Goal: Answer question/provide support

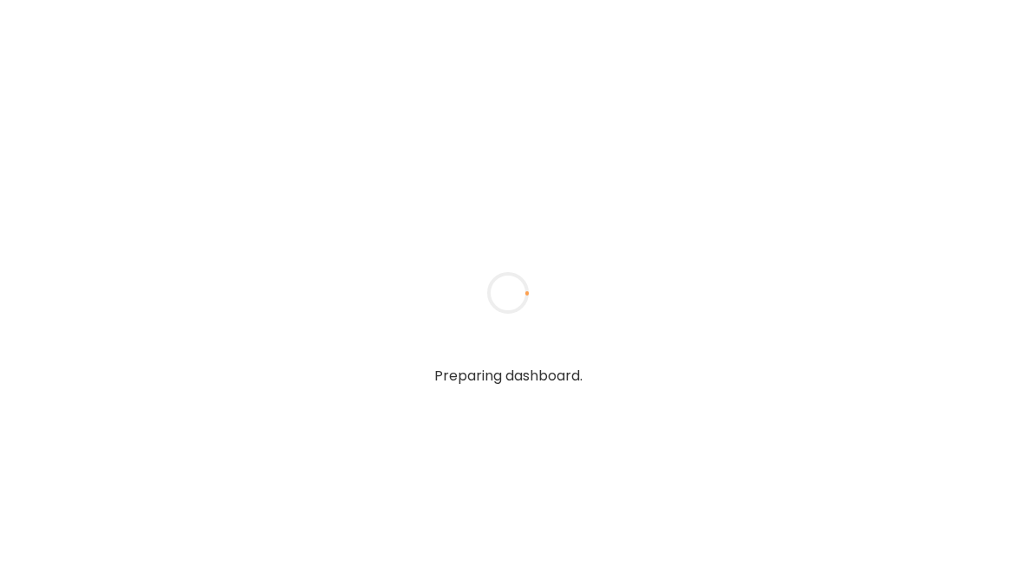
type textarea "**********"
type input "**********"
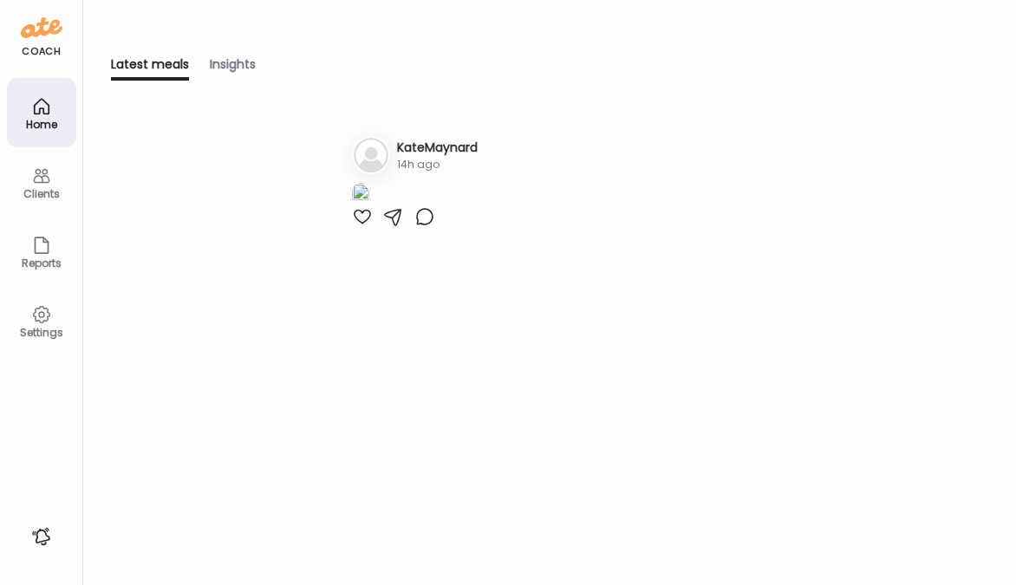
type input "**********"
click at [32, 198] on div "Clients" at bounding box center [41, 193] width 62 height 11
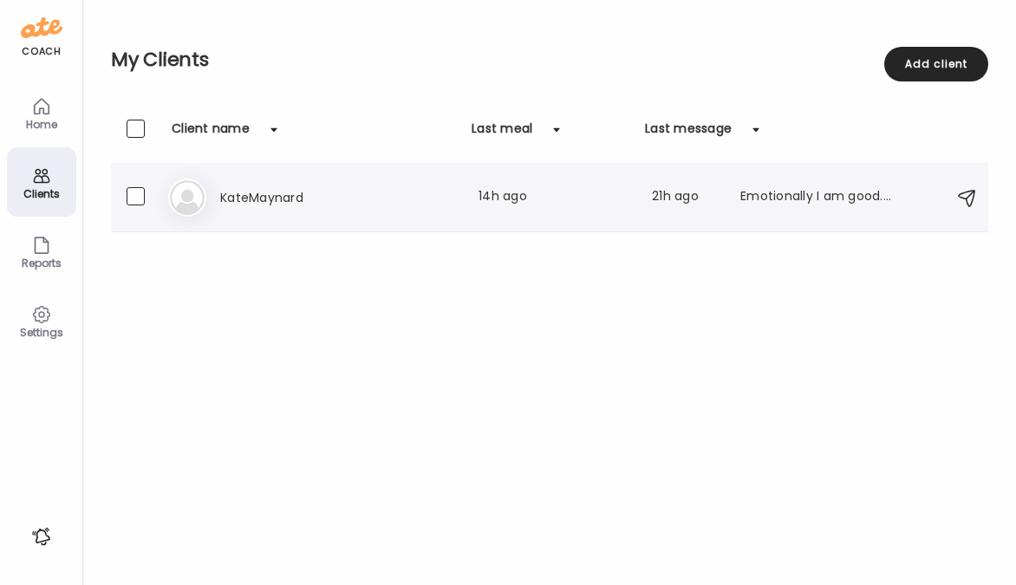
click at [281, 202] on h3 "KateMaynard" at bounding box center [296, 197] width 153 height 21
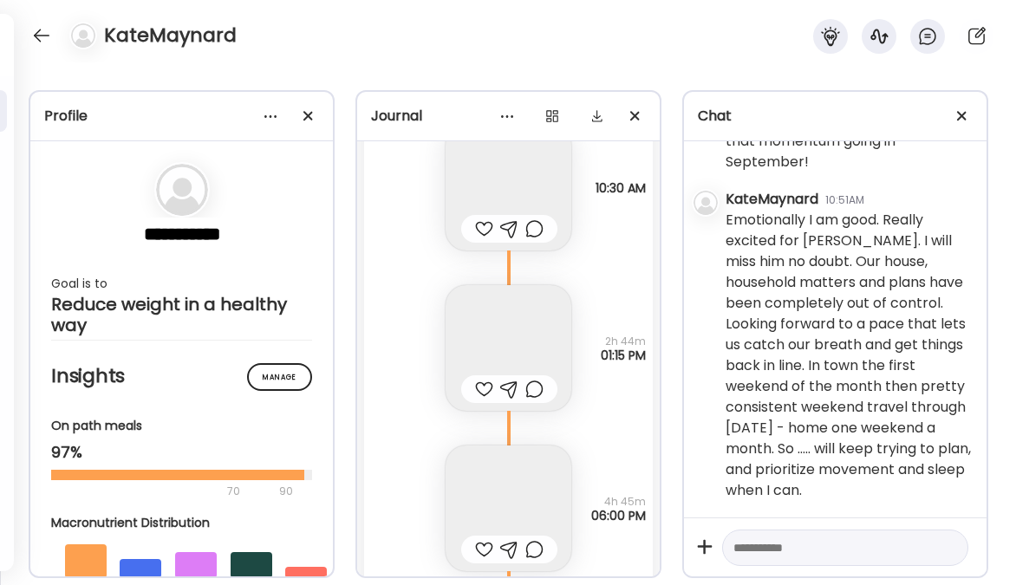
scroll to position [21922, 0]
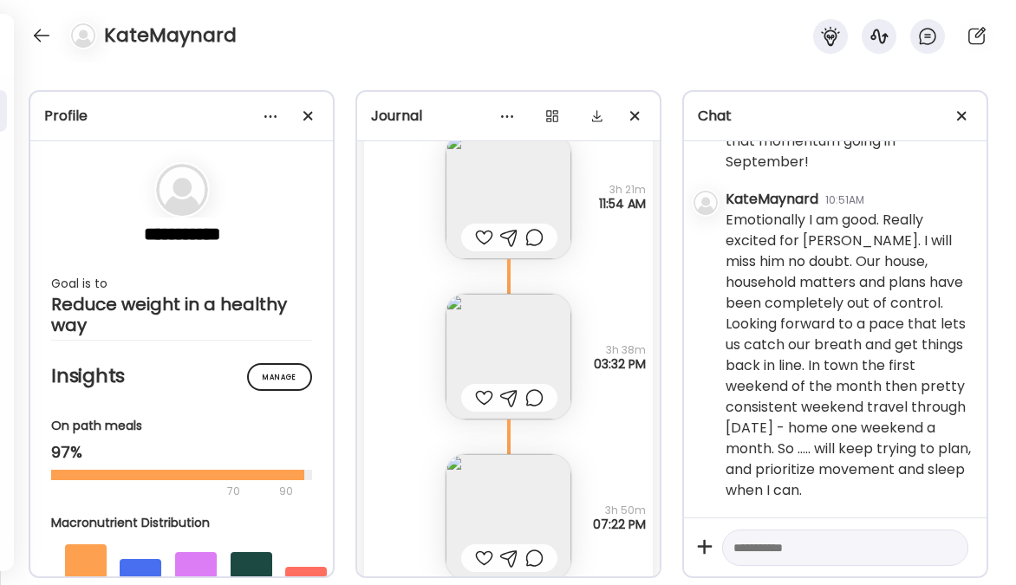
click at [833, 551] on textarea at bounding box center [829, 547] width 192 height 21
type textarea "**********"
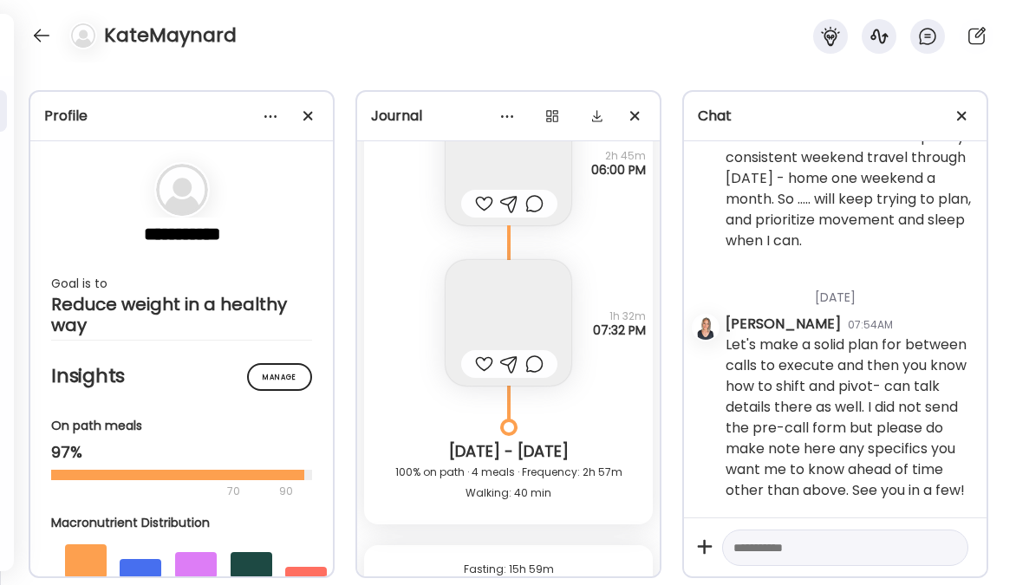
scroll to position [25537, 0]
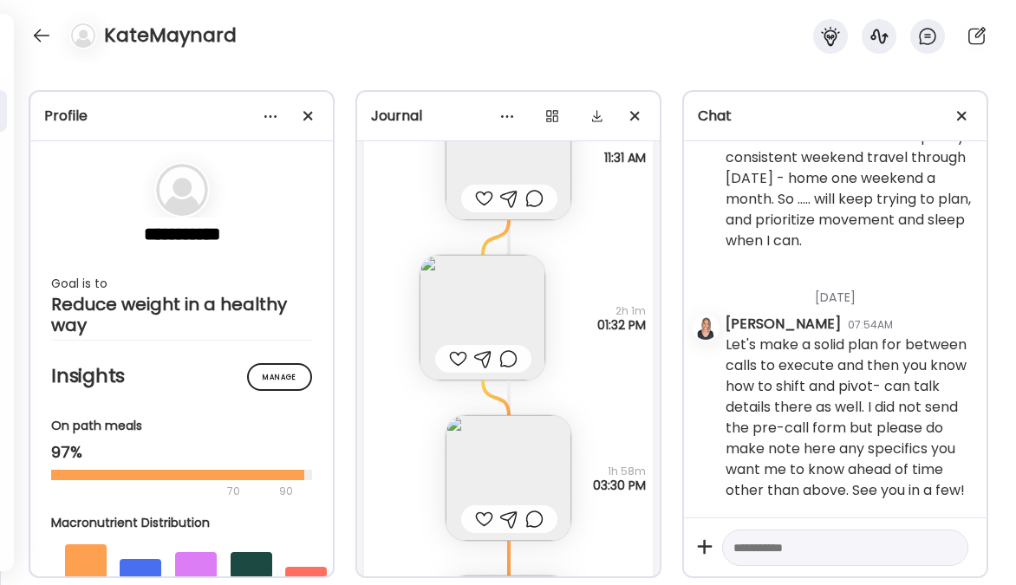
click at [487, 321] on img at bounding box center [482, 318] width 126 height 126
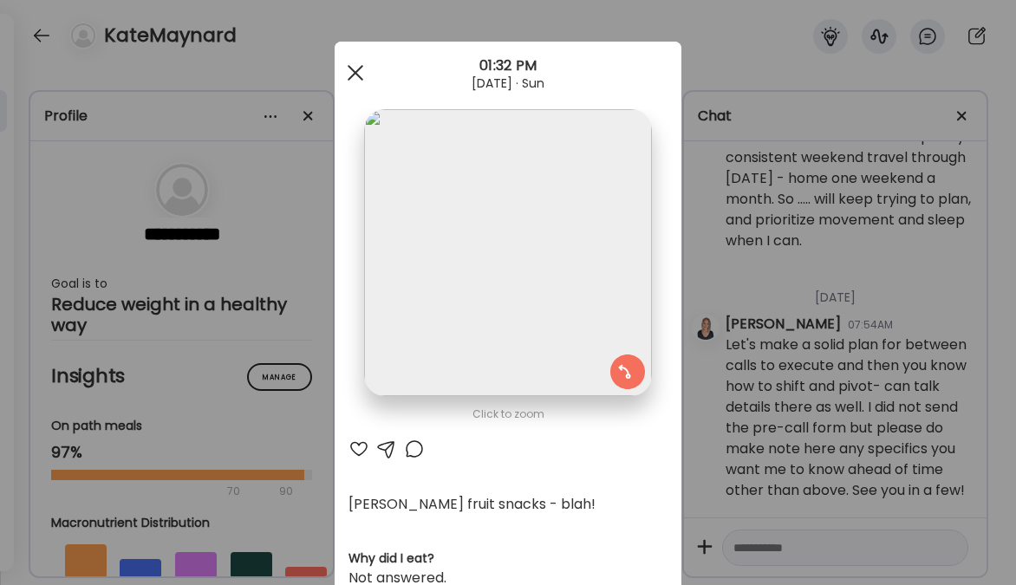
click at [348, 70] on span at bounding box center [356, 73] width 16 height 16
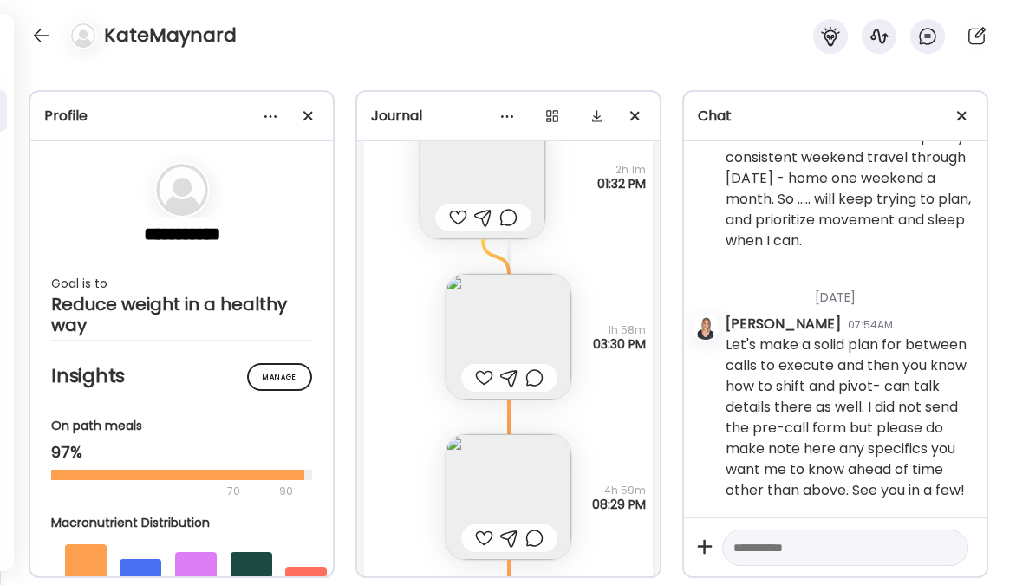
scroll to position [25743, 0]
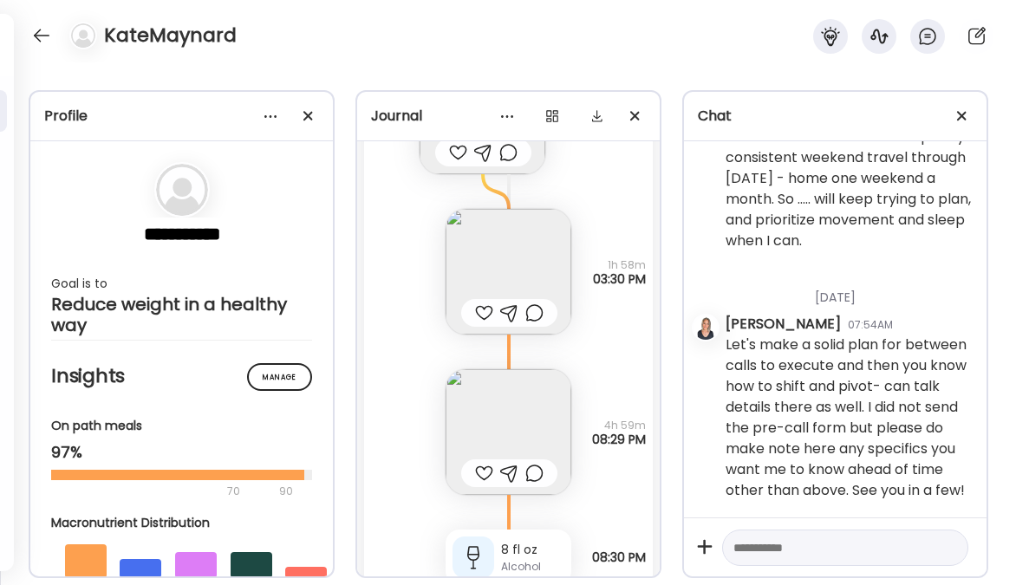
click at [505, 439] on img at bounding box center [508, 432] width 126 height 126
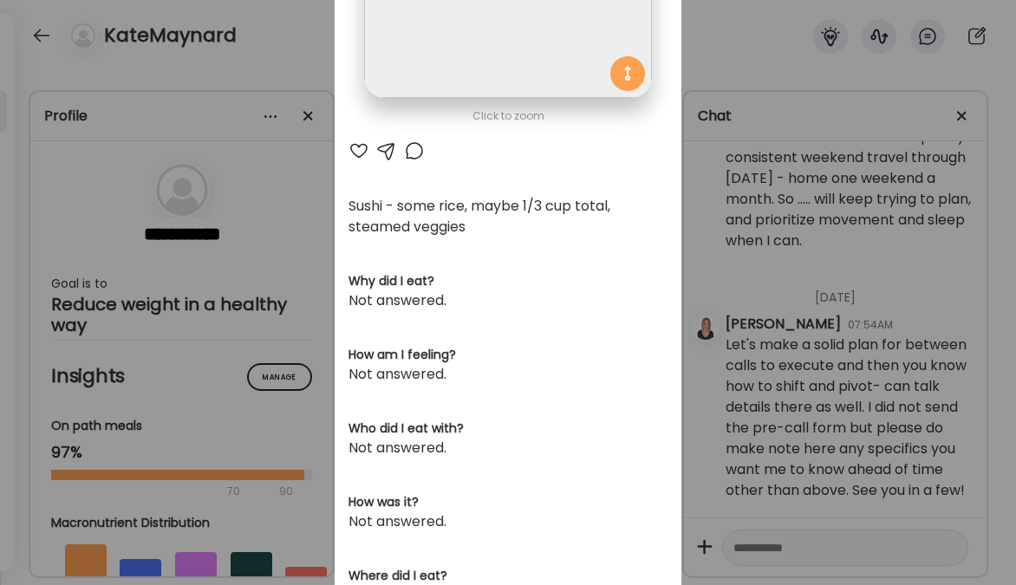
scroll to position [0, 0]
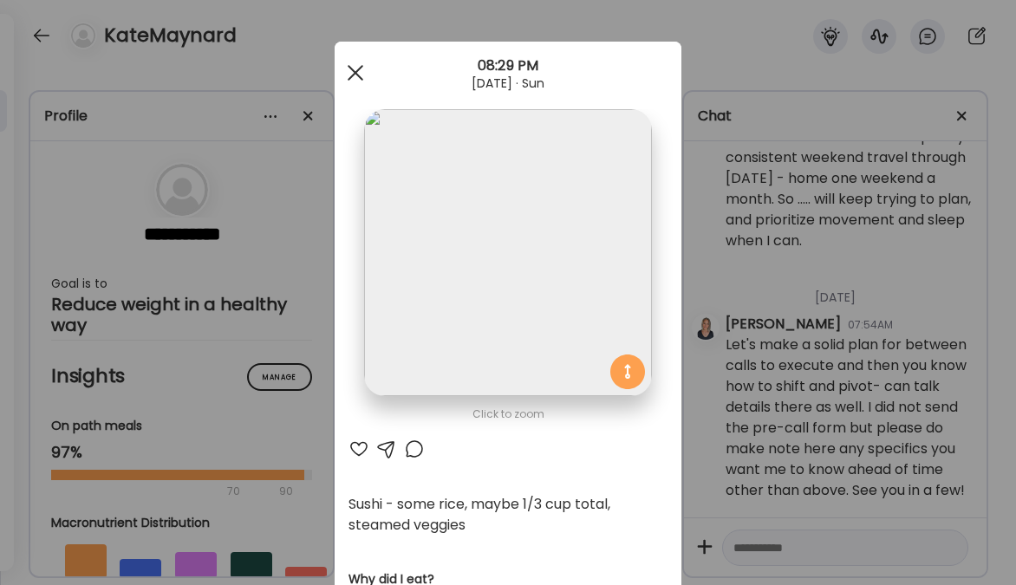
click at [348, 78] on div at bounding box center [355, 72] width 35 height 35
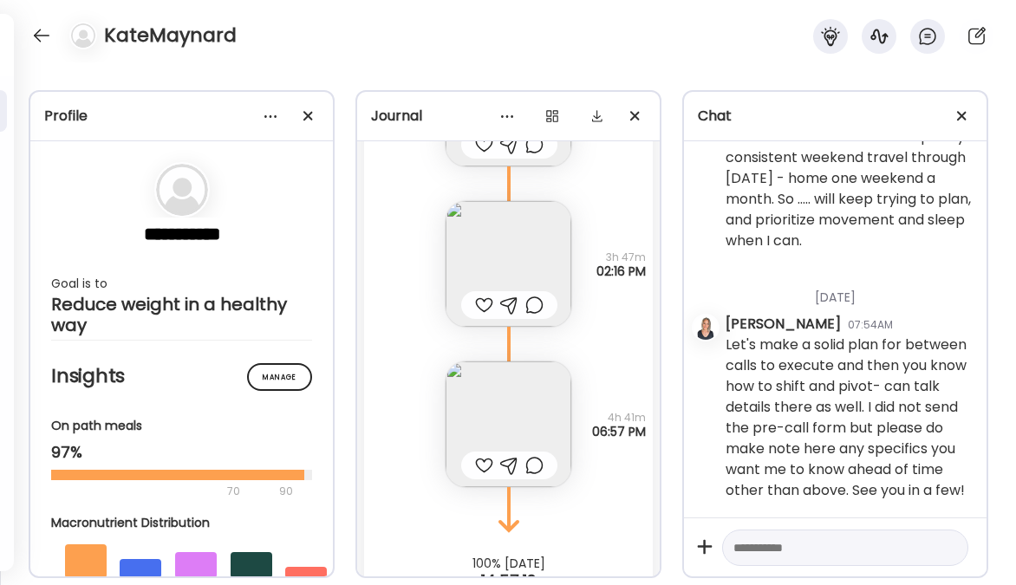
scroll to position [26770, 0]
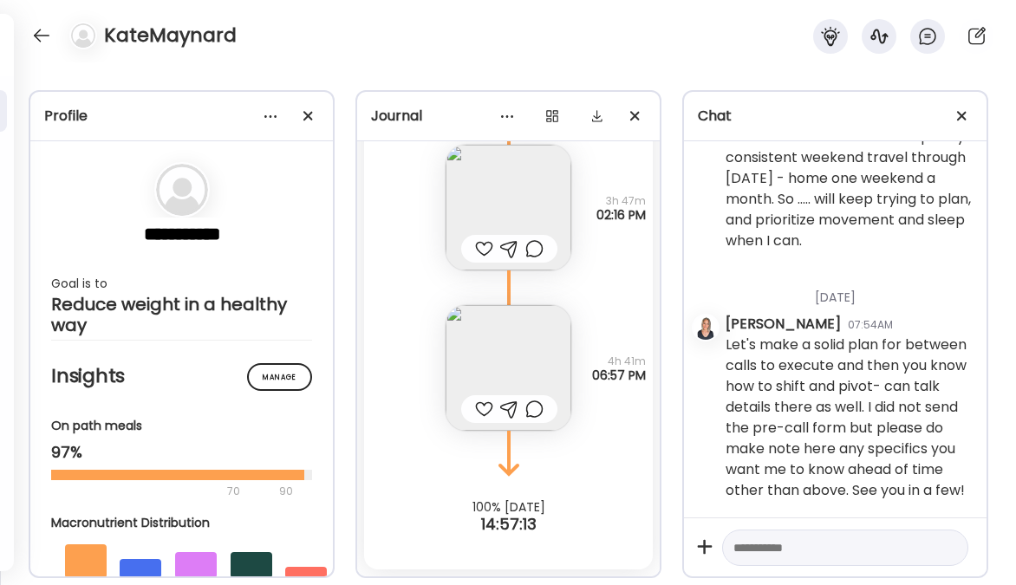
click at [528, 348] on img at bounding box center [508, 368] width 126 height 126
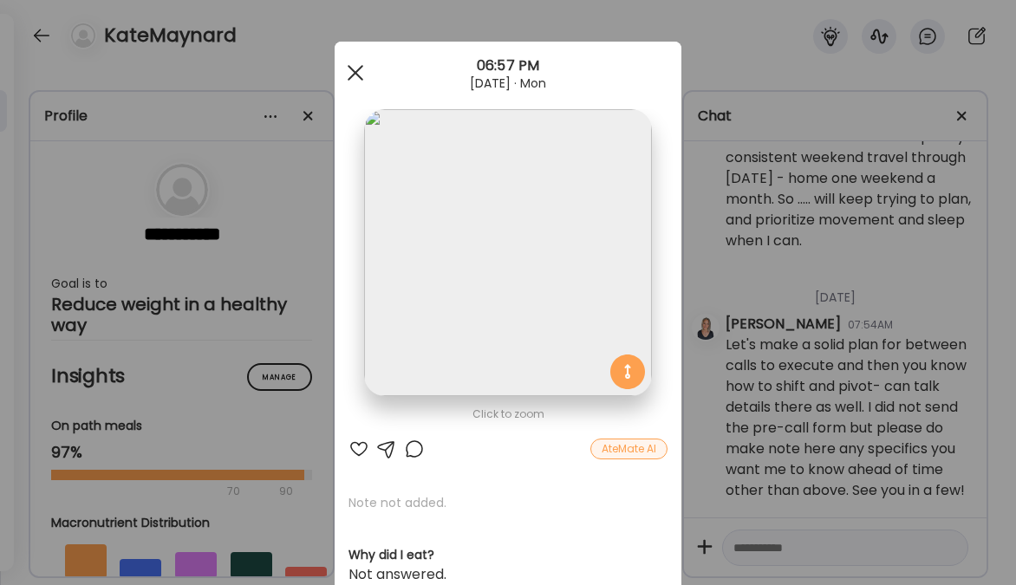
click at [348, 75] on div at bounding box center [355, 72] width 35 height 35
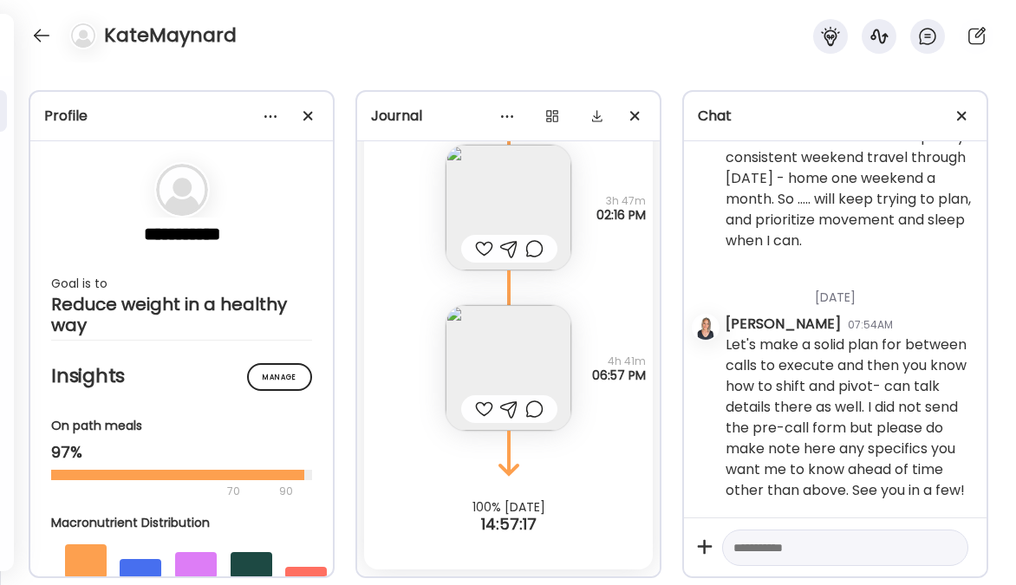
click at [503, 182] on img at bounding box center [508, 208] width 126 height 126
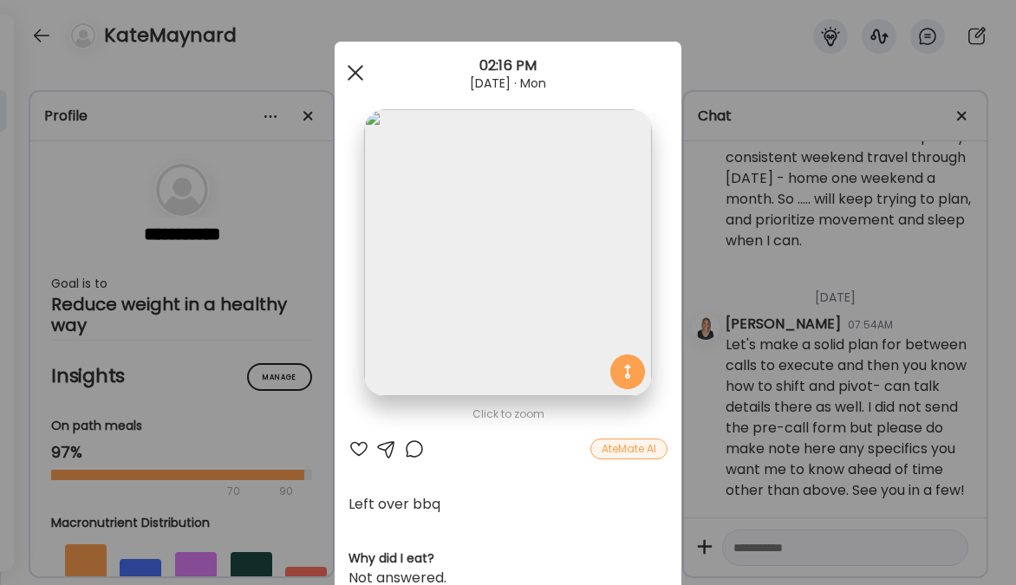
click at [348, 78] on div at bounding box center [355, 72] width 35 height 35
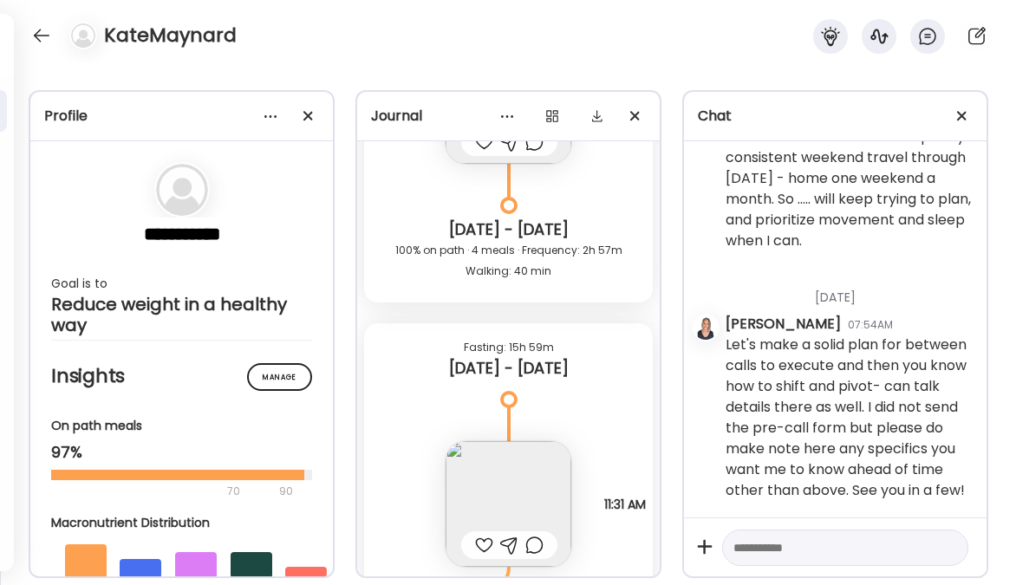
scroll to position [24833, 0]
